Goal: Information Seeking & Learning: Learn about a topic

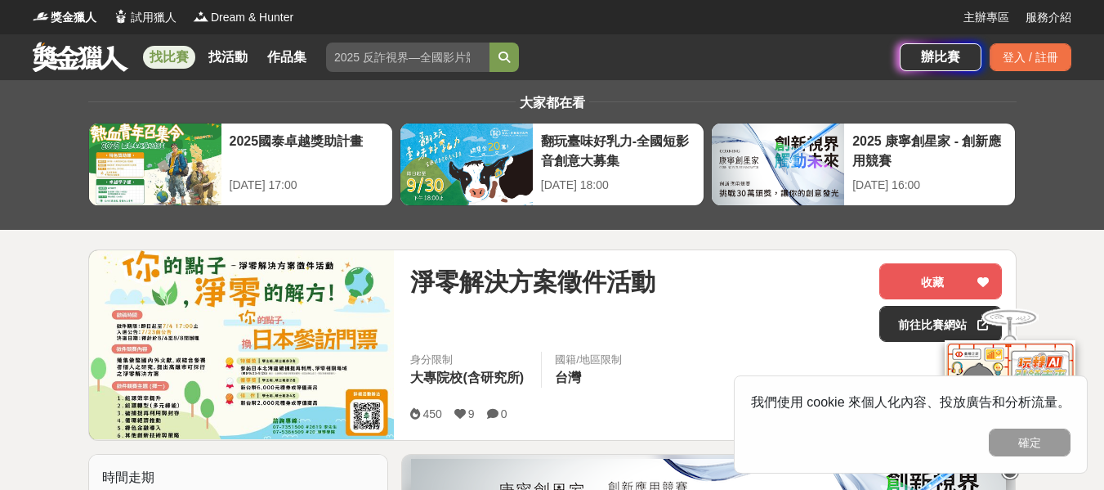
click at [505, 303] on div "淨零解決方案徵件活動" at bounding box center [638, 302] width 456 height 78
click at [539, 277] on span "淨零解決方案徵件活動" at bounding box center [532, 281] width 245 height 37
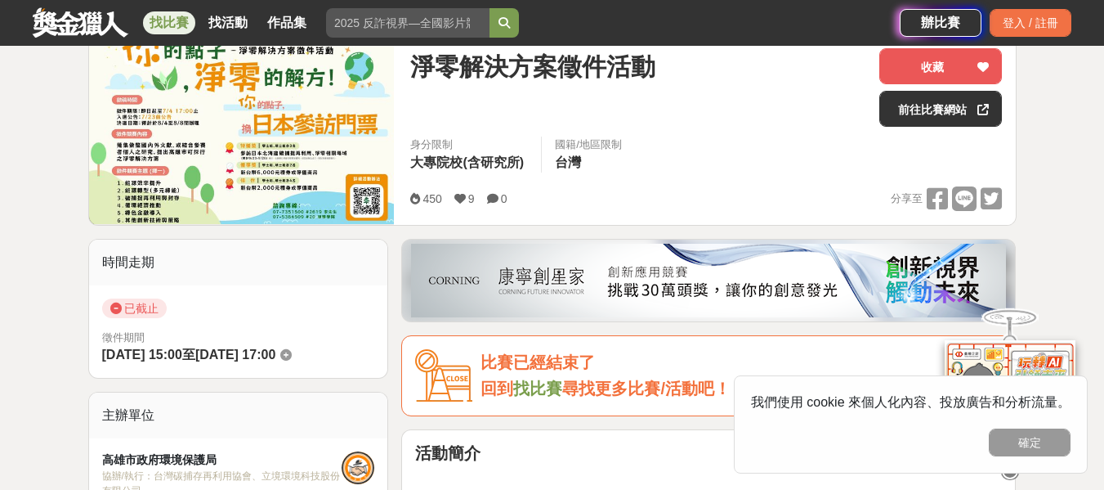
scroll to position [164, 0]
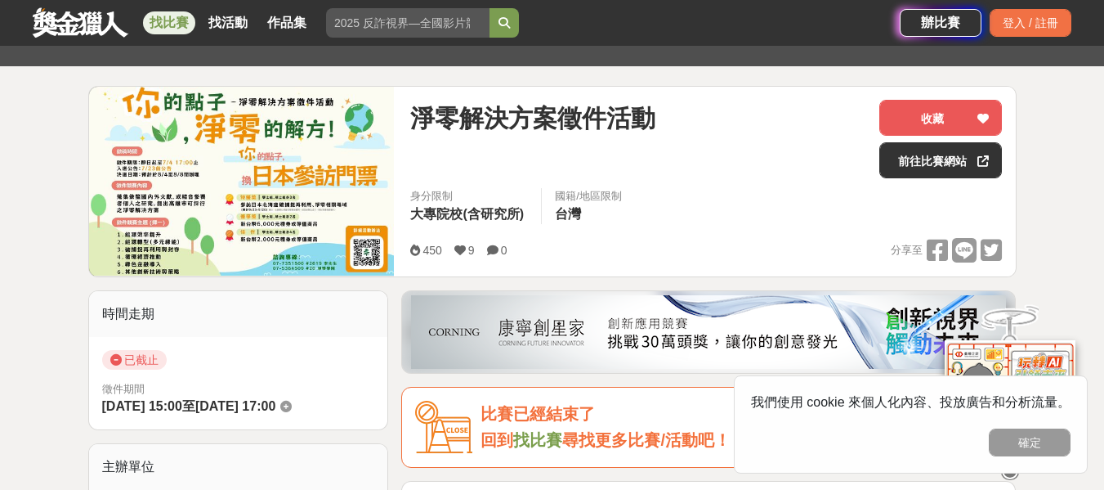
click at [286, 202] on img at bounding box center [242, 181] width 306 height 189
click at [276, 386] on span "徵件期間" at bounding box center [238, 389] width 273 height 16
drag, startPoint x: 289, startPoint y: 221, endPoint x: 292, endPoint y: 204, distance: 17.3
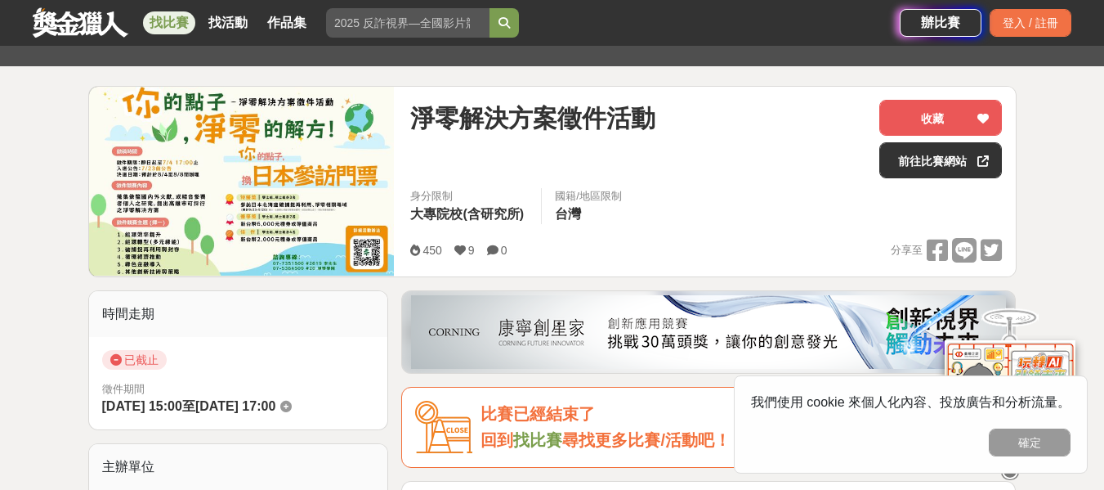
click at [290, 221] on img at bounding box center [242, 181] width 306 height 189
click at [307, 193] on img at bounding box center [242, 181] width 306 height 189
click at [311, 196] on img at bounding box center [242, 181] width 306 height 189
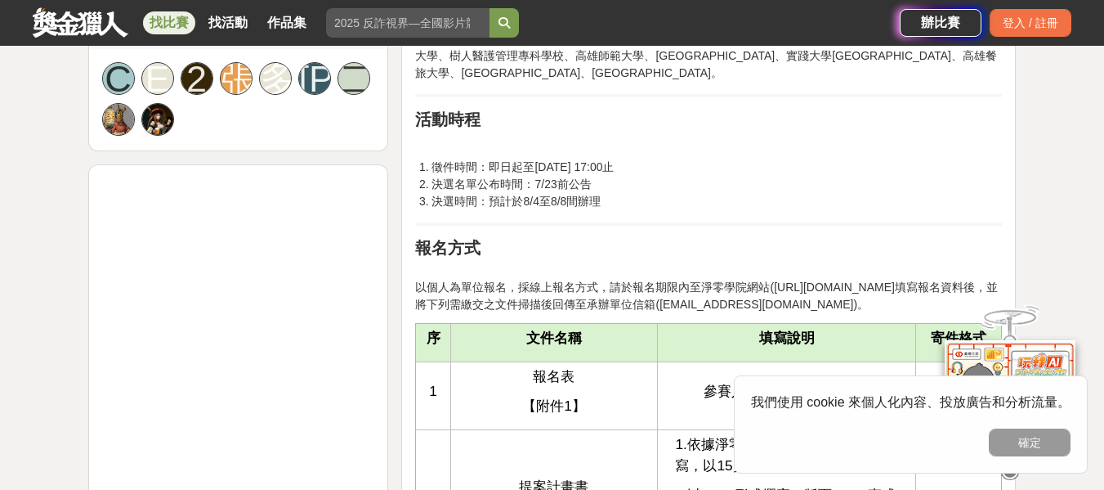
scroll to position [818, 0]
